Goal: Information Seeking & Learning: Learn about a topic

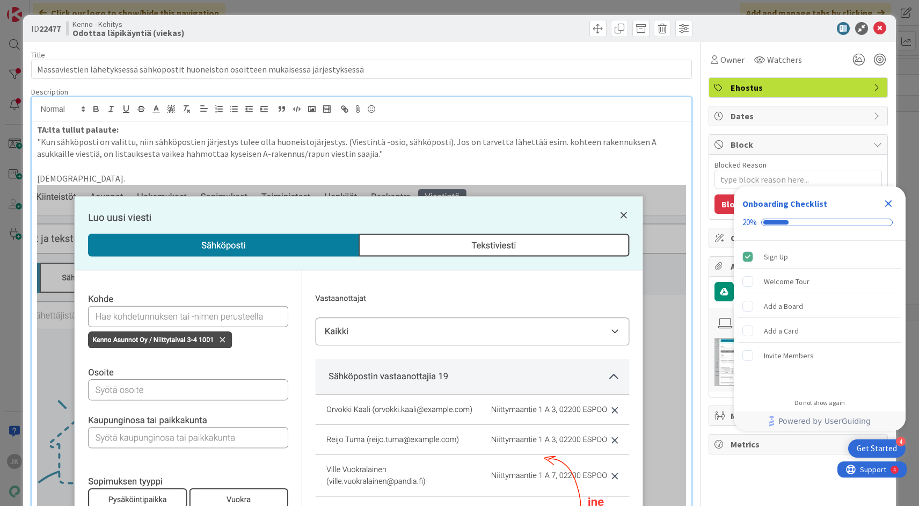
scroll to position [132, 0]
click at [366, 158] on p ""Kun sähköposti on valittu, niin sähköpostien järjestys tulee olla huoneistojär…" at bounding box center [361, 148] width 649 height 24
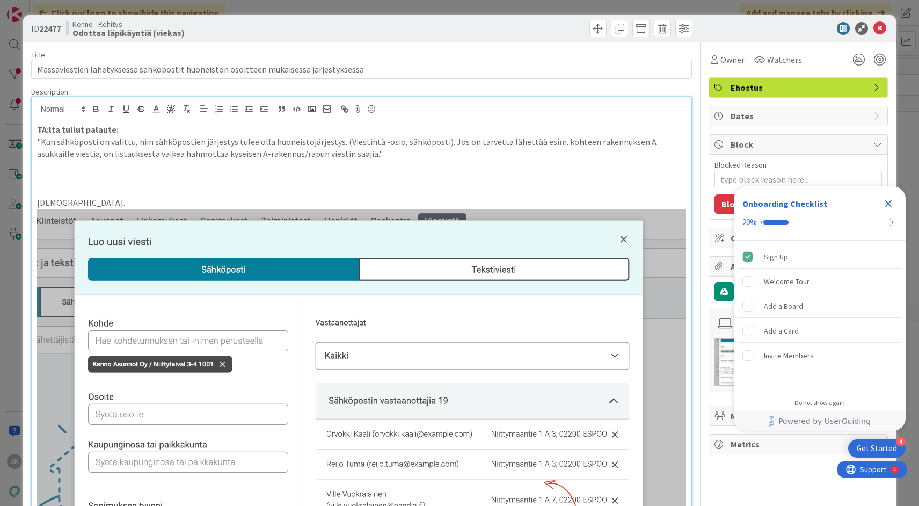
type textarea "x"
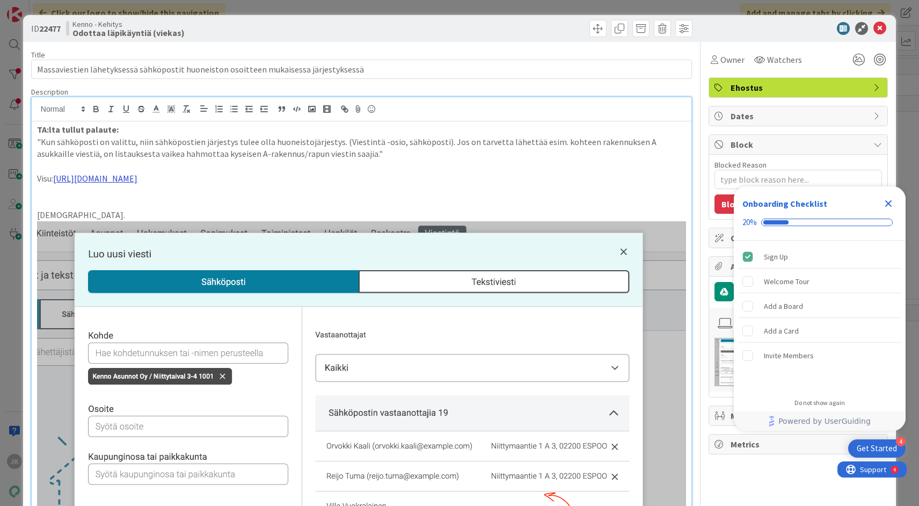
click at [137, 179] on link "[URL][DOMAIN_NAME]" at bounding box center [95, 178] width 84 height 11
click at [286, 202] on link "[URL][DOMAIN_NAME]" at bounding box center [250, 199] width 74 height 14
type textarea "x"
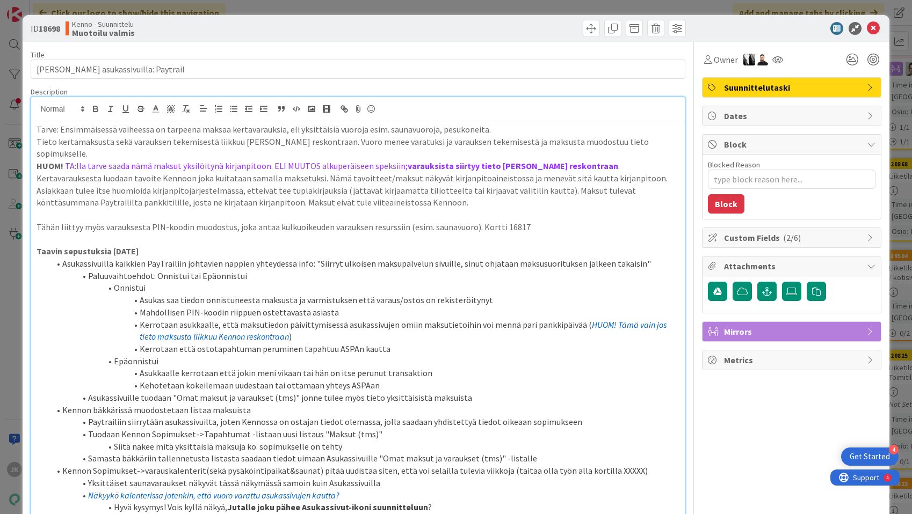
scroll to position [172, 0]
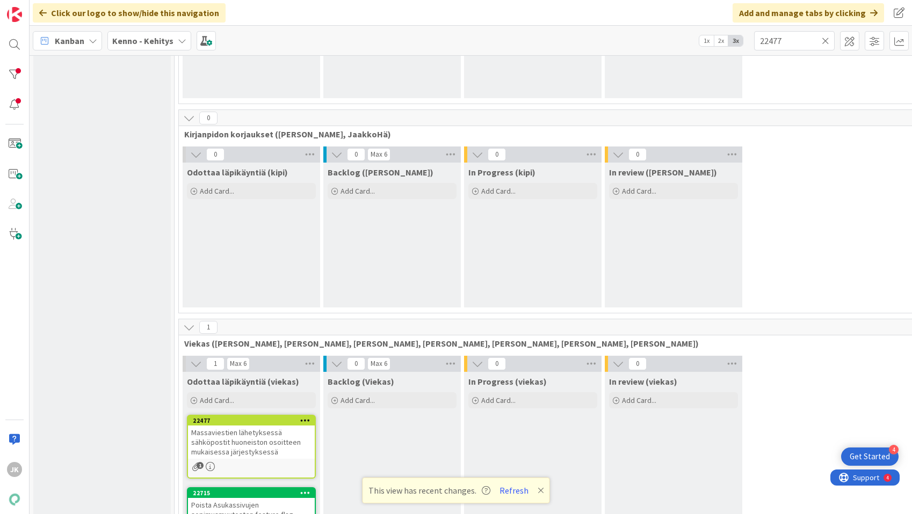
scroll to position [935, 0]
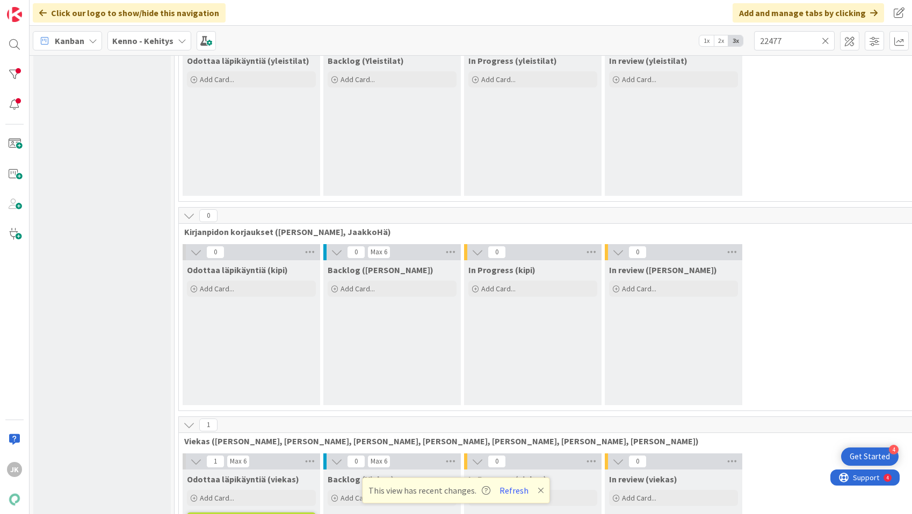
click at [135, 37] on b "Kenno - Kehitys" at bounding box center [142, 40] width 61 height 11
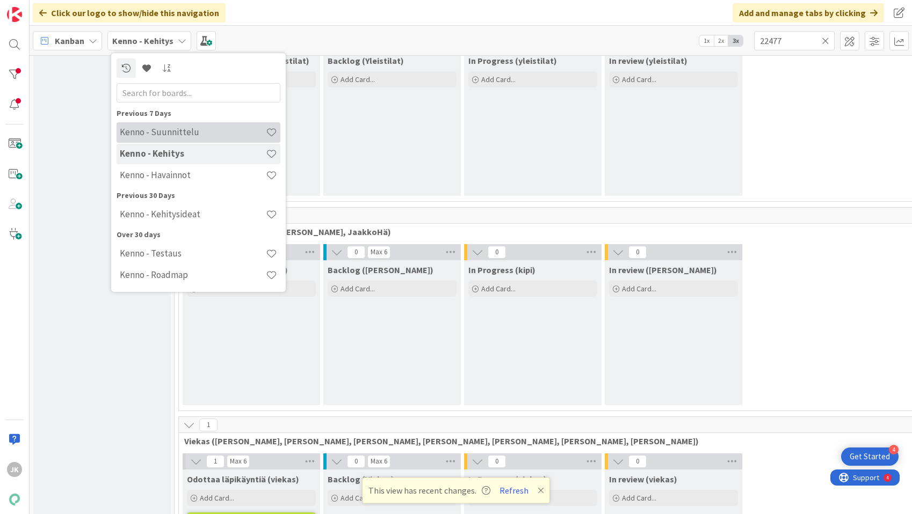
click at [150, 130] on h4 "Kenno - Suunnittelu" at bounding box center [193, 132] width 146 height 11
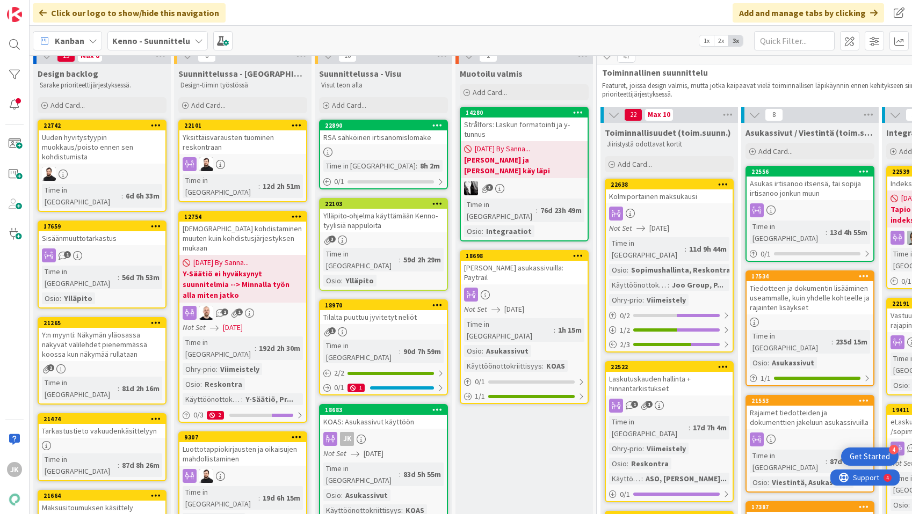
scroll to position [9, 0]
